Goal: Information Seeking & Learning: Learn about a topic

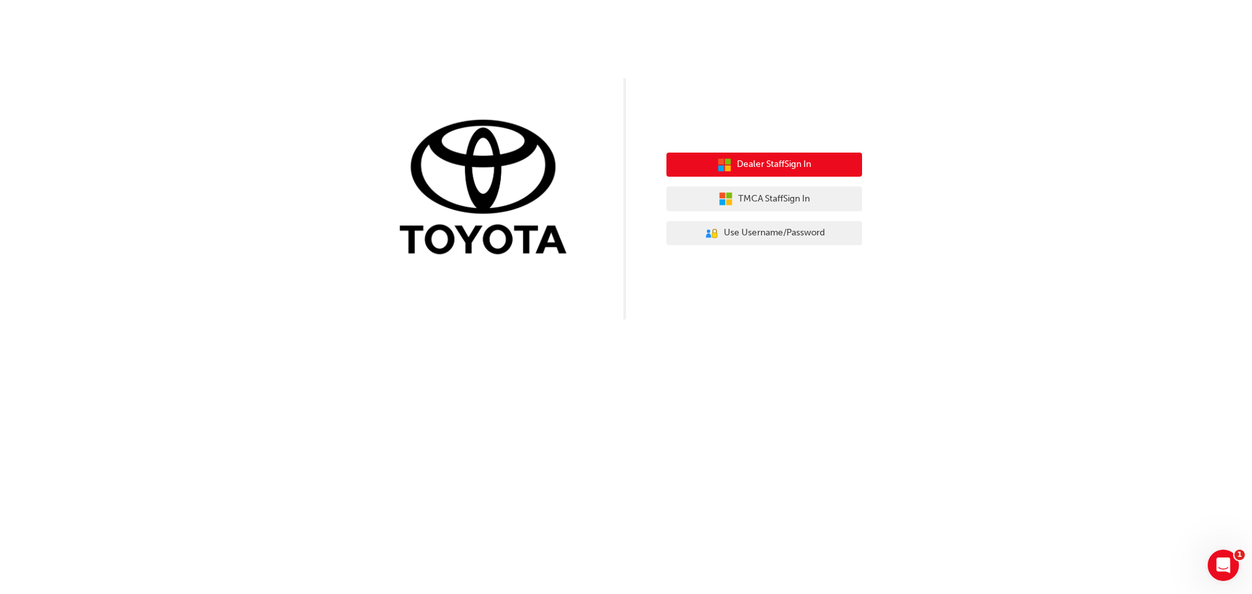
click at [737, 168] on span "Dealer Staff Sign In" at bounding box center [774, 164] width 74 height 15
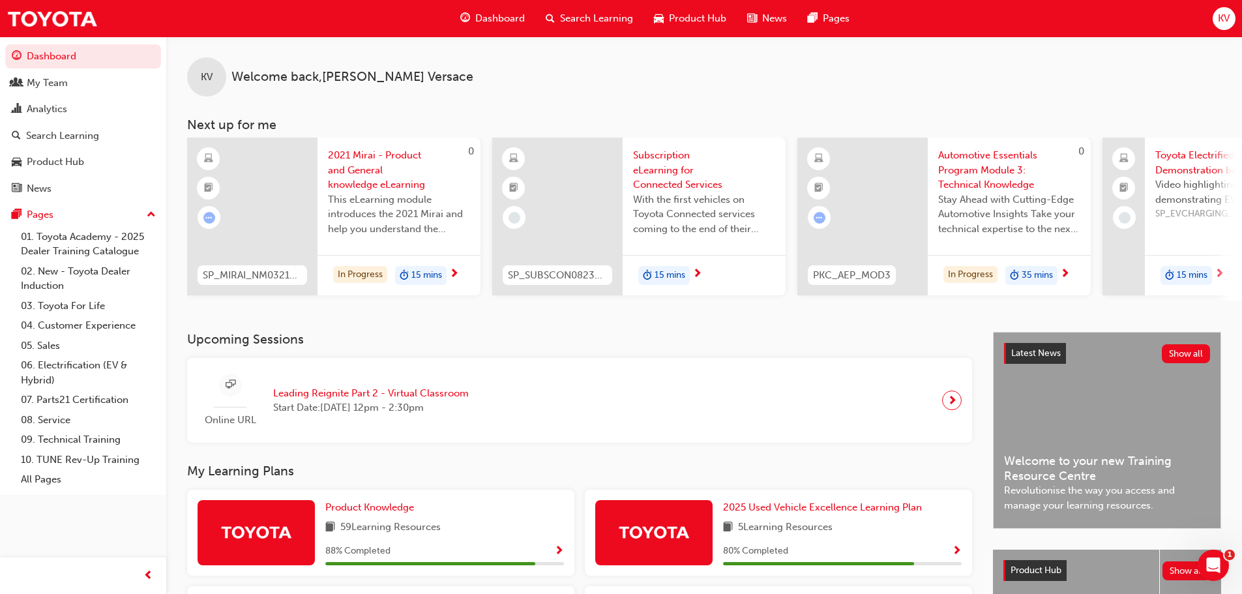
click at [588, 14] on span "Search Learning" at bounding box center [596, 18] width 73 height 15
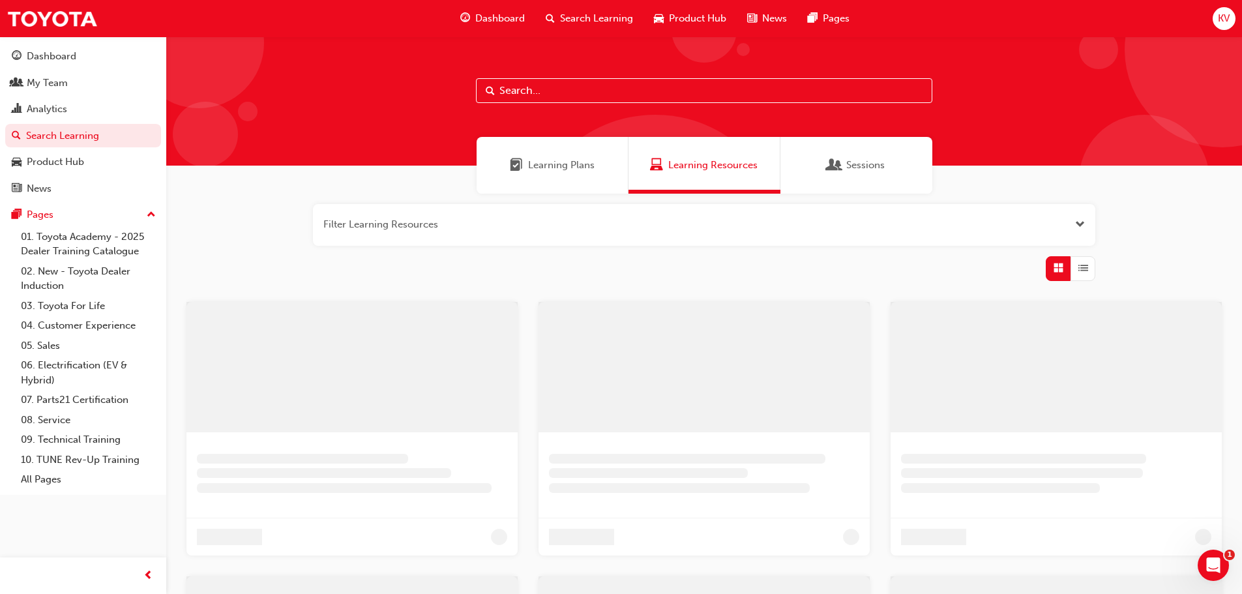
click at [521, 93] on input "text" at bounding box center [704, 90] width 456 height 25
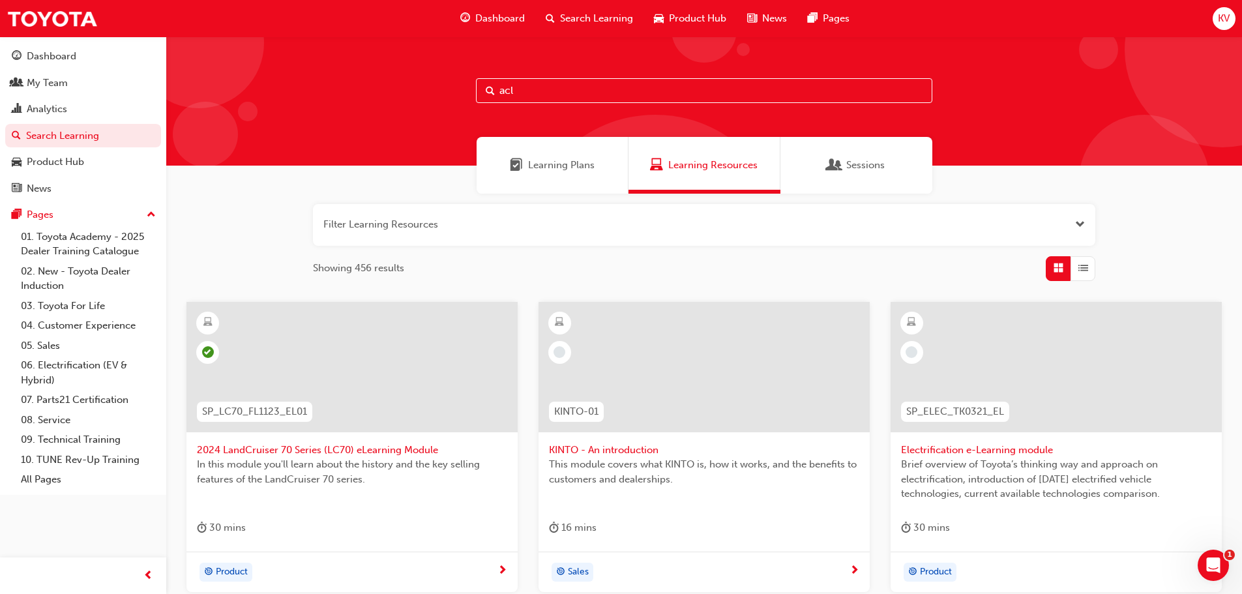
type input "acl"
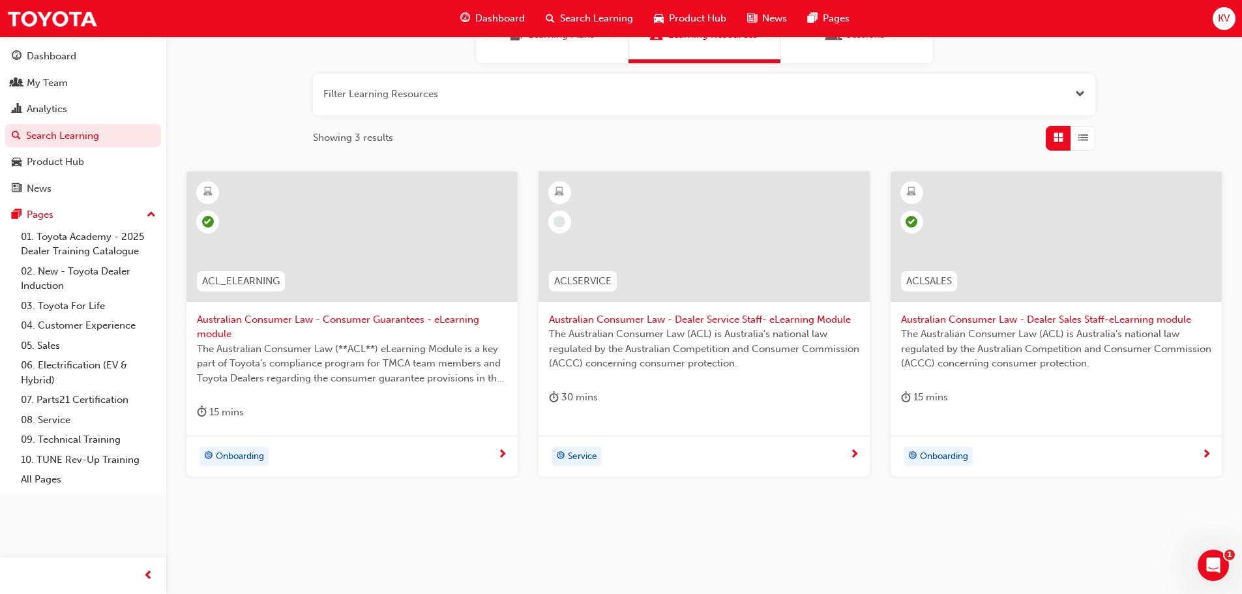
scroll to position [140, 0]
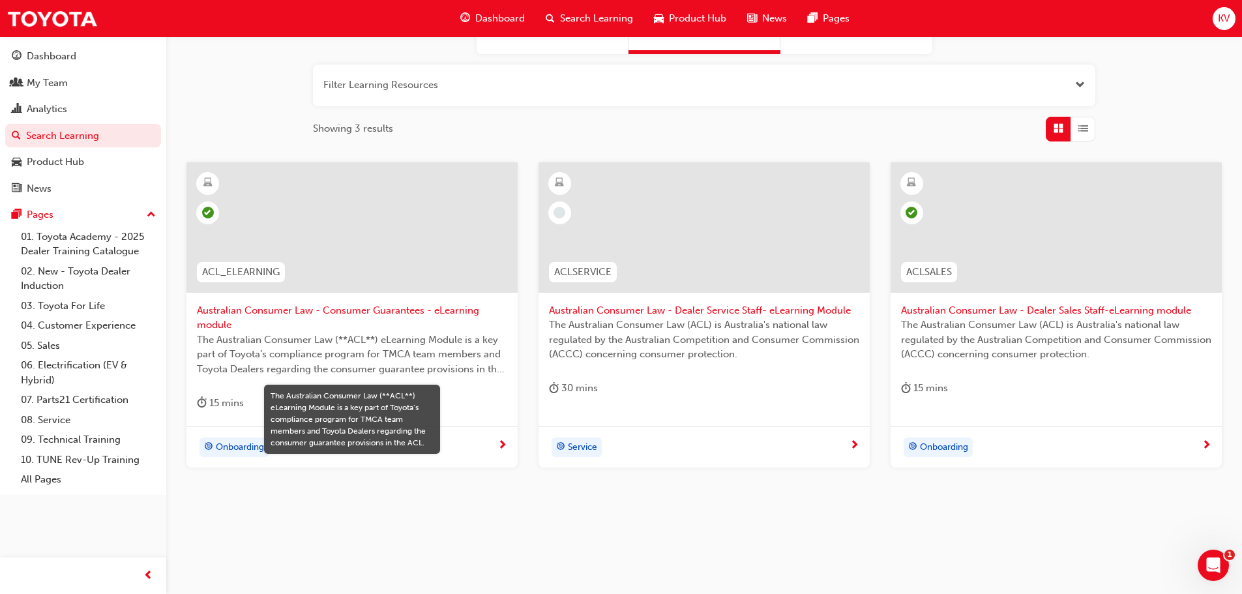
click at [295, 359] on span "The Australian Consumer Law (**ACL**) eLearning Module is a key part of Toyota’…" at bounding box center [352, 354] width 310 height 44
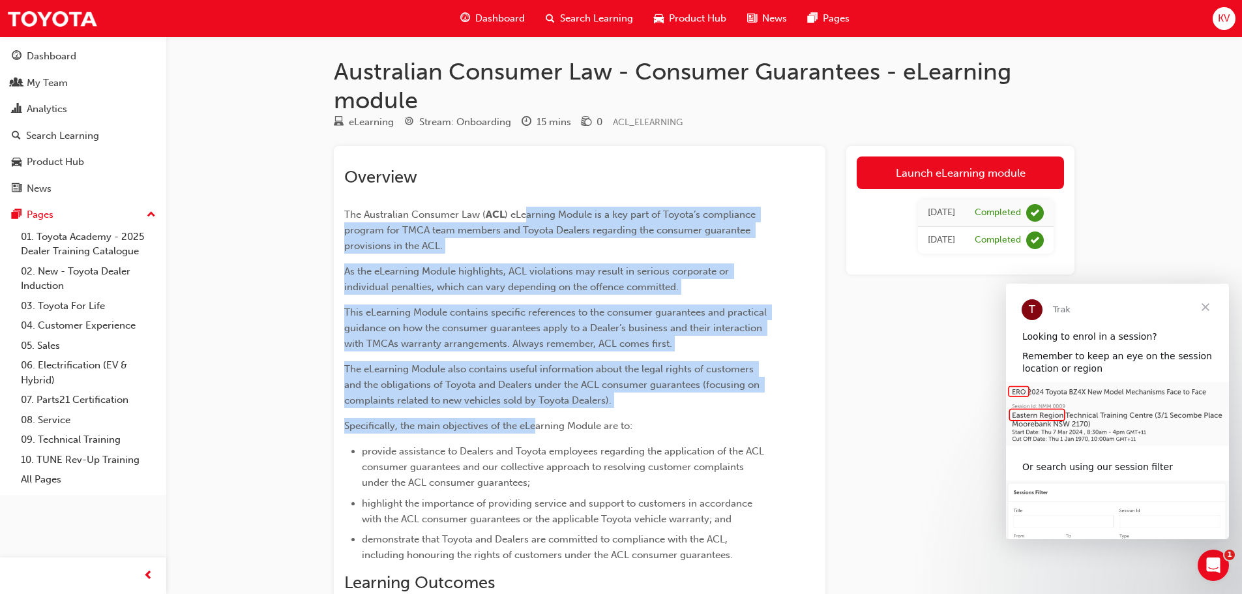
click at [535, 417] on div "Overview The Australian Consumer Law ( ACL ) eLearning Module is a key part of …" at bounding box center [556, 449] width 424 height 564
